Goal: Check status: Check status

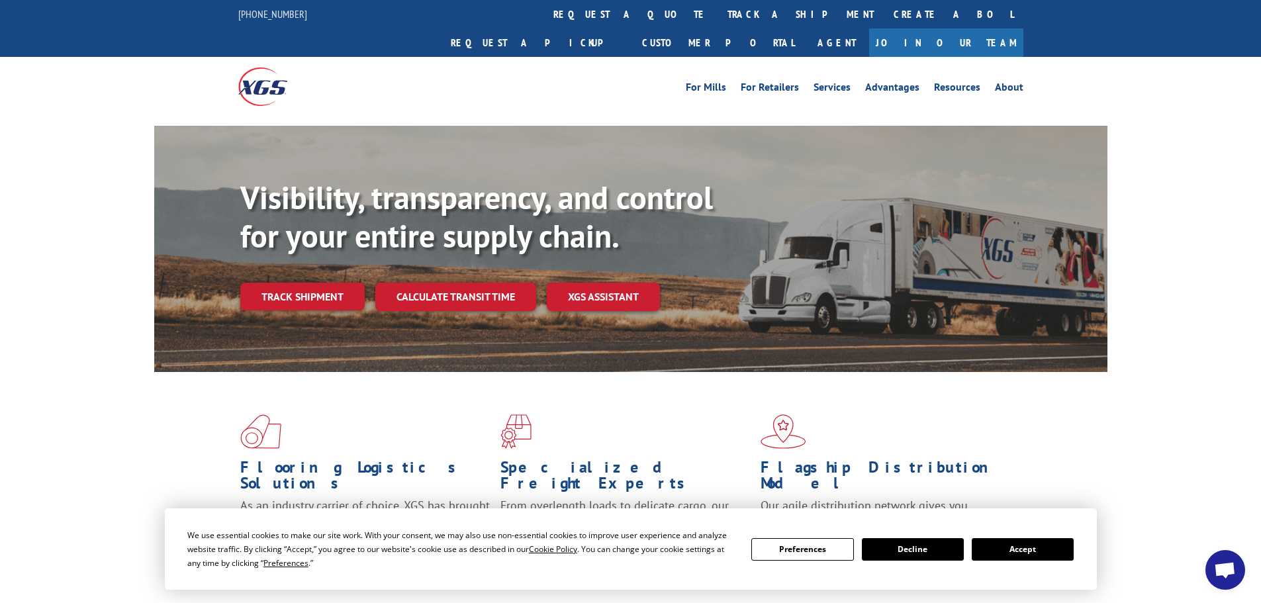
click at [998, 554] on button "Accept" at bounding box center [1023, 549] width 102 height 23
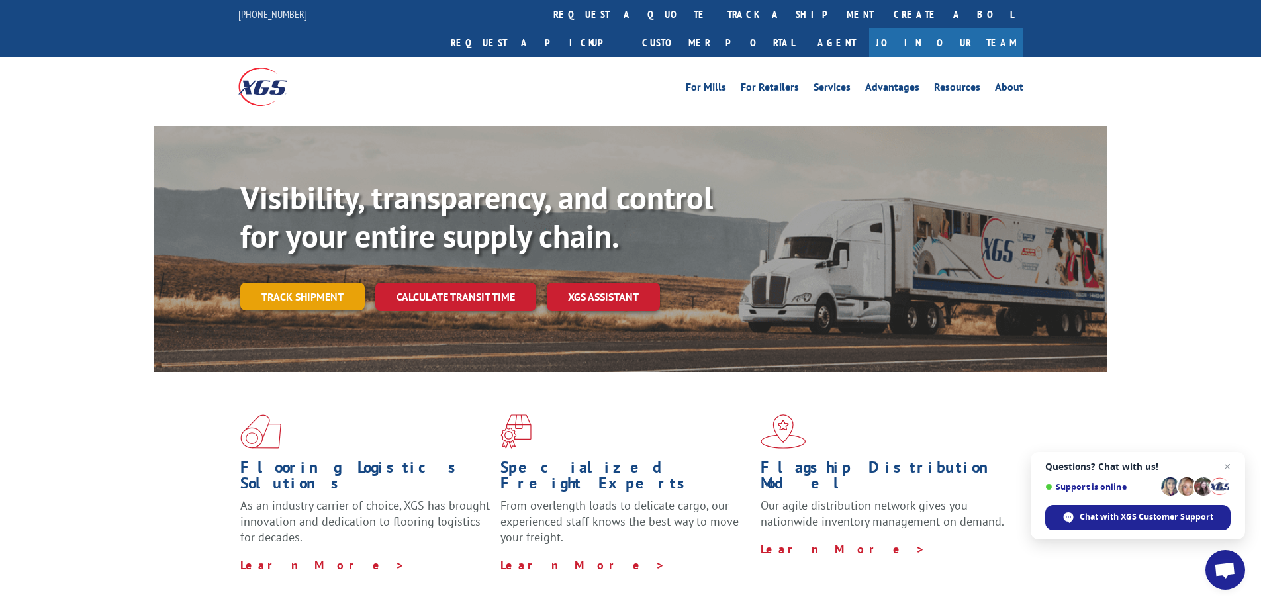
click at [320, 283] on link "Track shipment" at bounding box center [302, 297] width 124 height 28
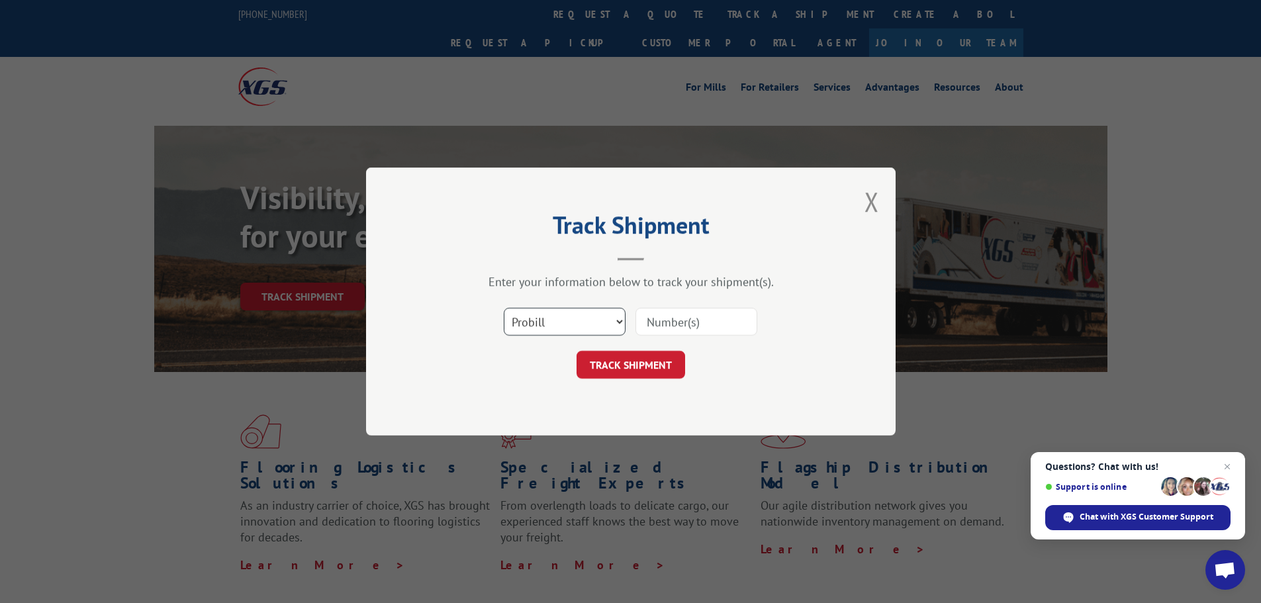
click at [573, 326] on select "Select category... Probill BOL PO" at bounding box center [565, 322] width 122 height 28
select select "bol"
click at [504, 308] on select "Select category... Probill BOL PO" at bounding box center [565, 322] width 122 height 28
paste input "7068403"
type input "7068403"
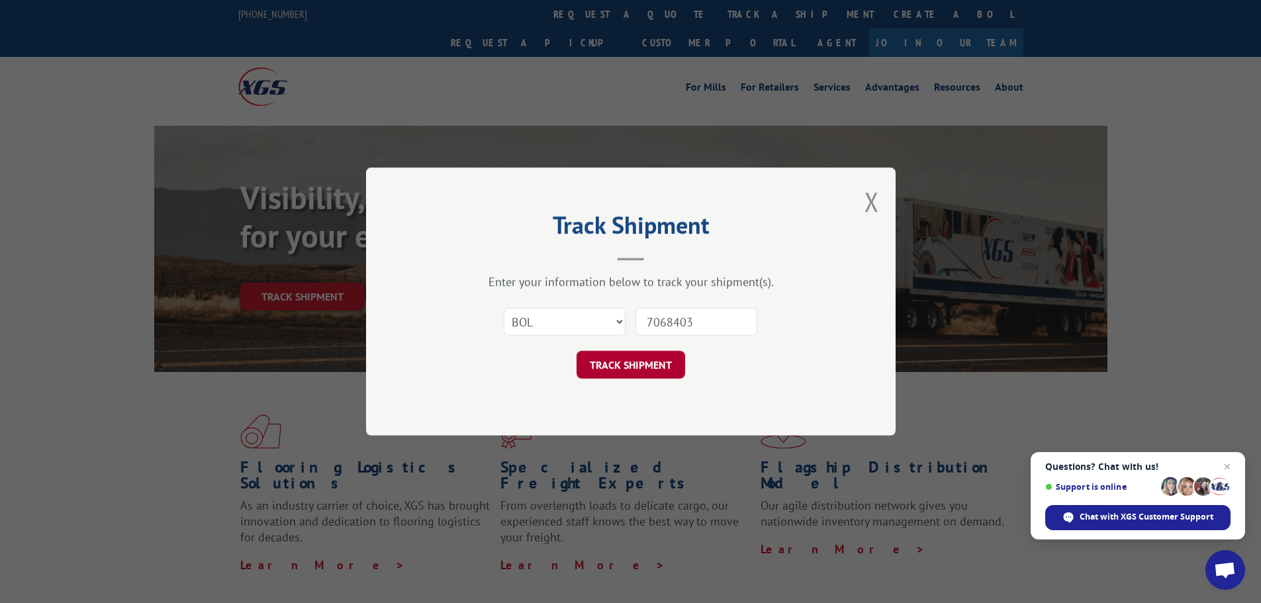
click at [636, 372] on button "TRACK SHIPMENT" at bounding box center [631, 365] width 109 height 28
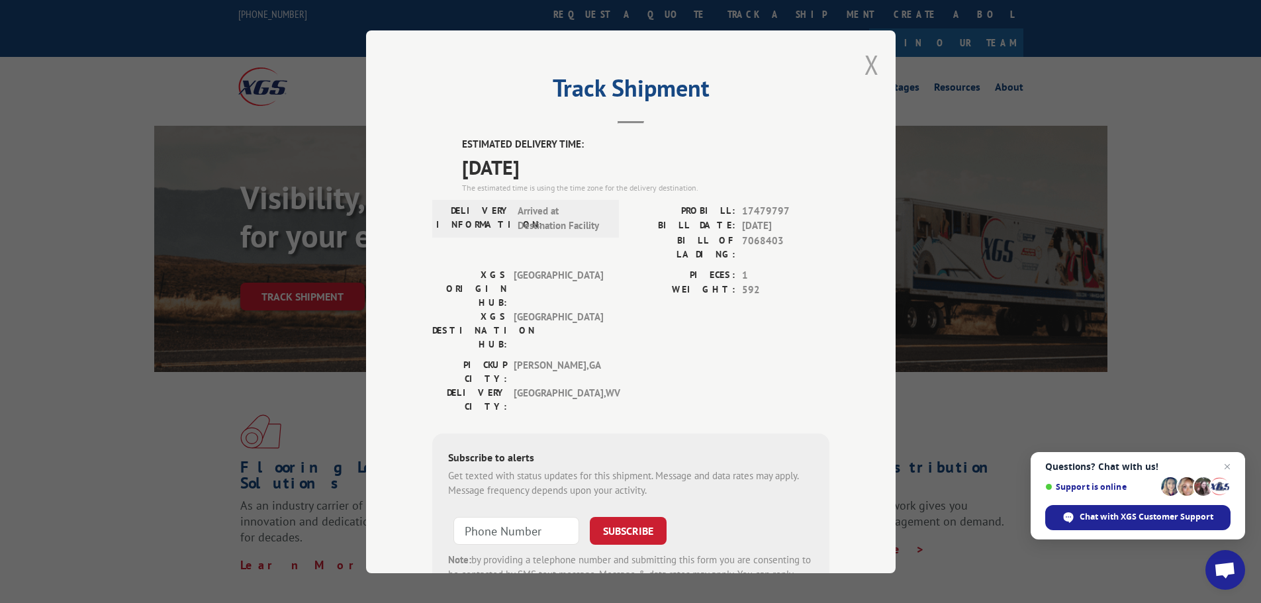
click at [873, 70] on button "Close modal" at bounding box center [872, 64] width 15 height 35
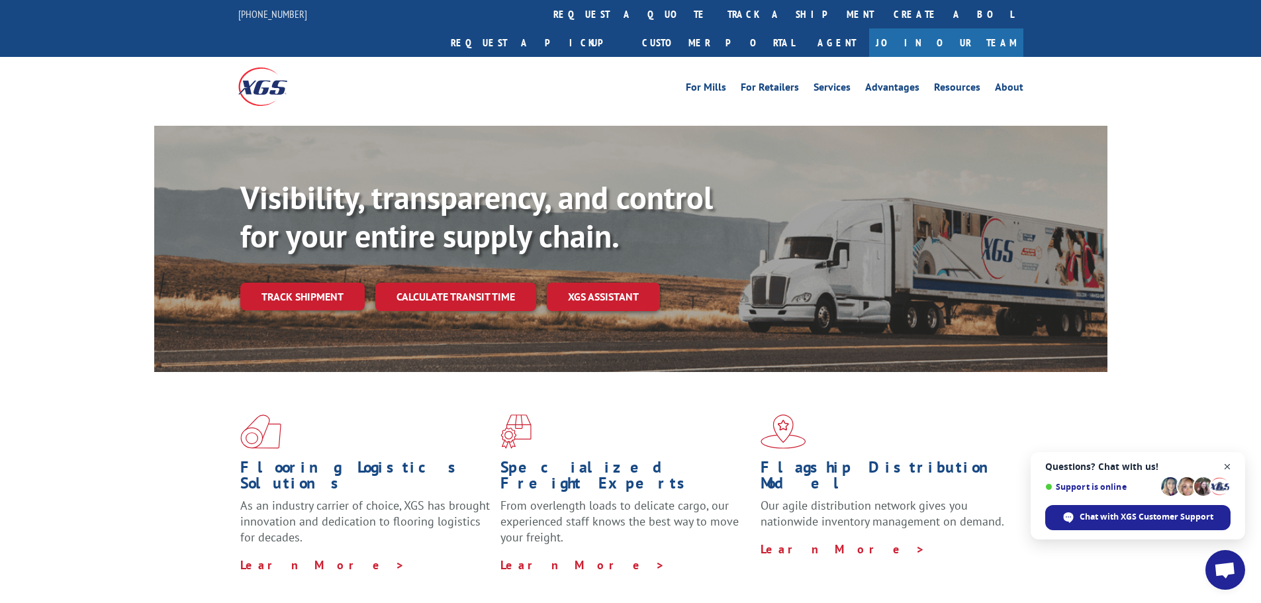
click at [1229, 464] on span "Close chat" at bounding box center [1228, 467] width 17 height 17
